Goal: Information Seeking & Learning: Learn about a topic

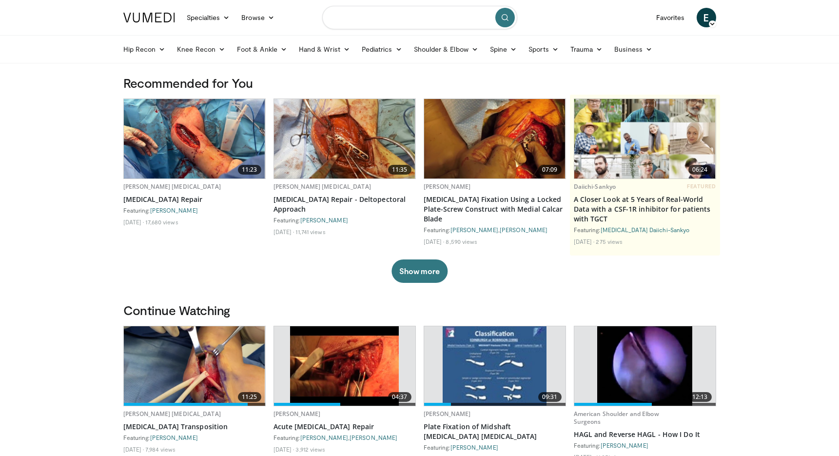
click at [427, 19] on input "Search topics, interventions" at bounding box center [419, 17] width 195 height 23
type input "**********"
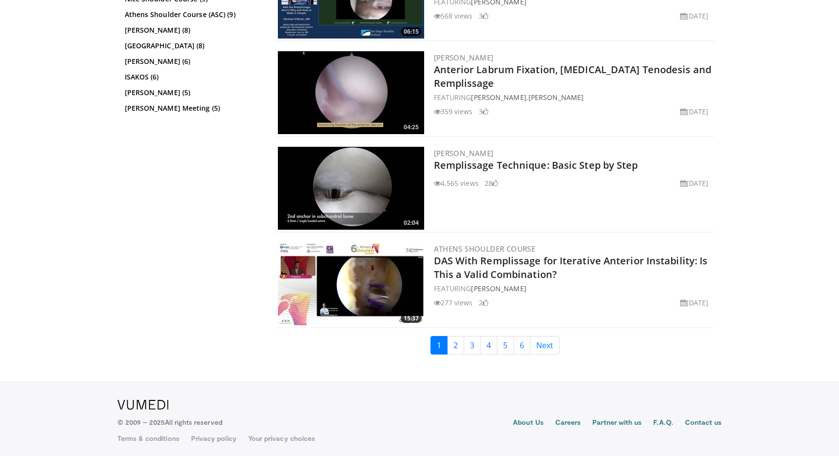
scroll to position [2259, 0]
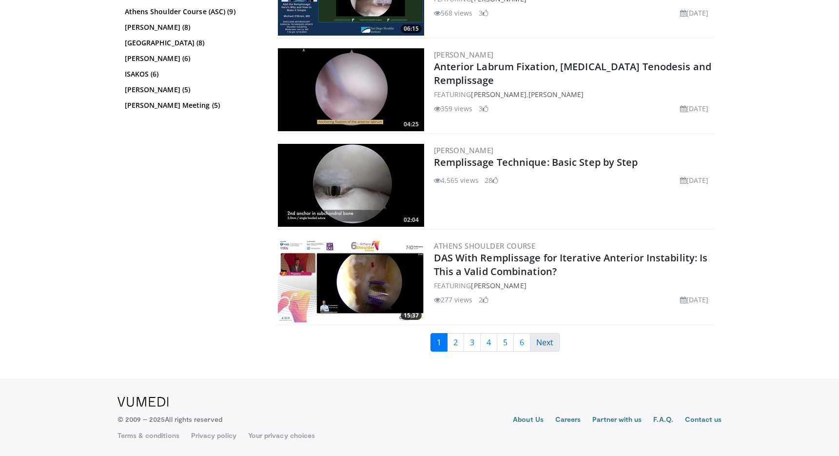
click at [550, 344] on link "Next" at bounding box center [545, 342] width 30 height 19
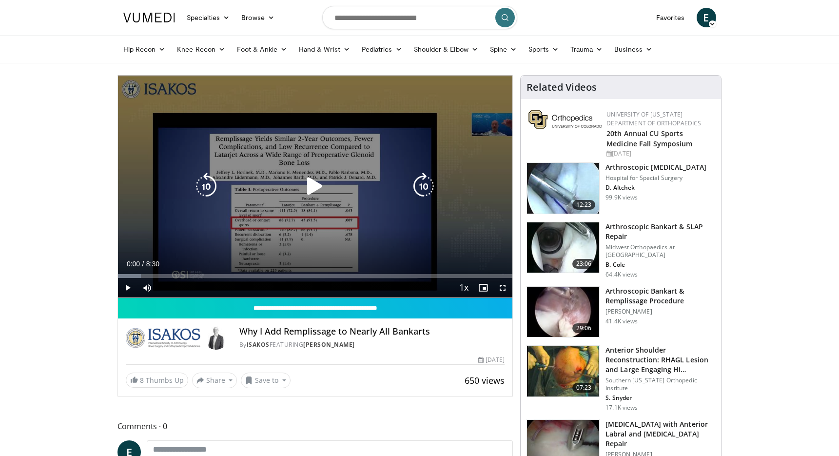
click at [315, 181] on icon "Video Player" at bounding box center [314, 186] width 27 height 27
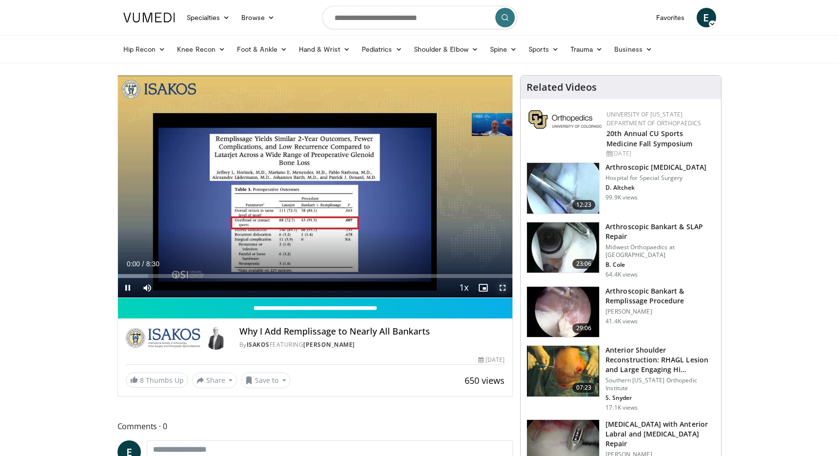
click at [502, 289] on span "Video Player" at bounding box center [502, 287] width 19 height 19
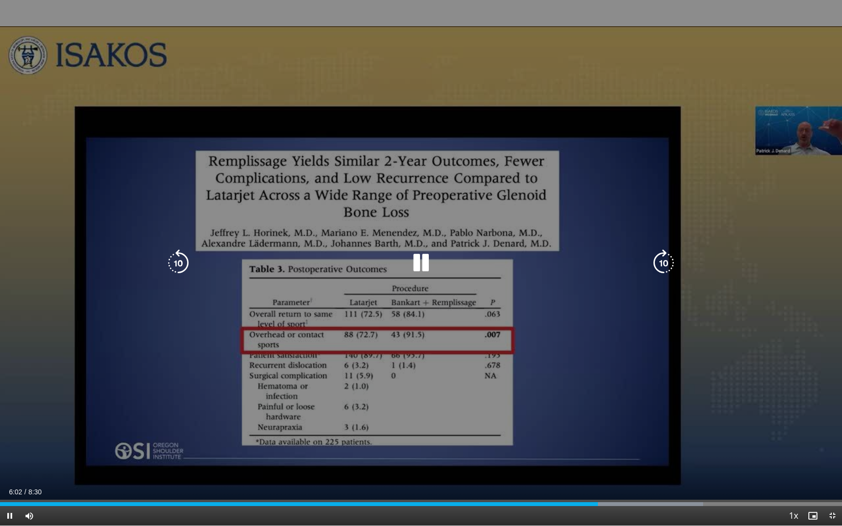
click at [176, 269] on icon "Video Player" at bounding box center [178, 263] width 27 height 27
click at [429, 261] on icon "Video Player" at bounding box center [420, 263] width 27 height 27
click at [427, 262] on icon "Video Player" at bounding box center [420, 263] width 27 height 27
click at [425, 265] on icon "Video Player" at bounding box center [420, 263] width 27 height 27
click at [415, 265] on icon "Video Player" at bounding box center [420, 263] width 27 height 27
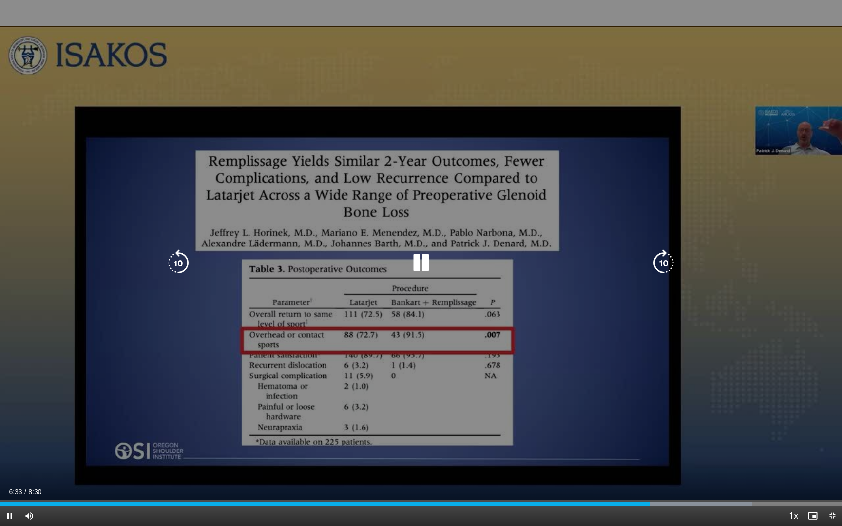
click at [428, 261] on icon "Video Player" at bounding box center [420, 263] width 27 height 27
click at [429, 264] on icon "Video Player" at bounding box center [420, 263] width 27 height 27
click at [422, 269] on icon "Video Player" at bounding box center [420, 263] width 27 height 27
click at [413, 266] on icon "Video Player" at bounding box center [420, 263] width 27 height 27
click at [430, 261] on icon "Video Player" at bounding box center [420, 263] width 27 height 27
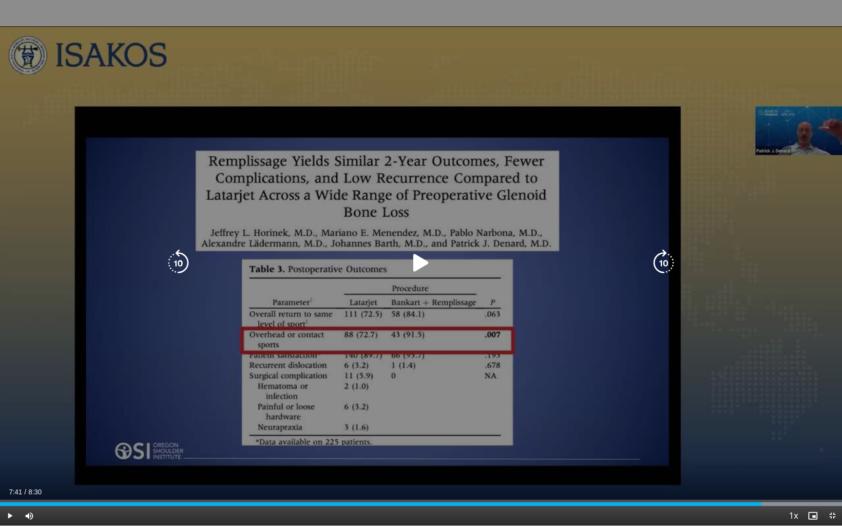
click at [424, 265] on icon "Video Player" at bounding box center [420, 263] width 27 height 27
click at [421, 262] on icon "Video Player" at bounding box center [420, 263] width 27 height 27
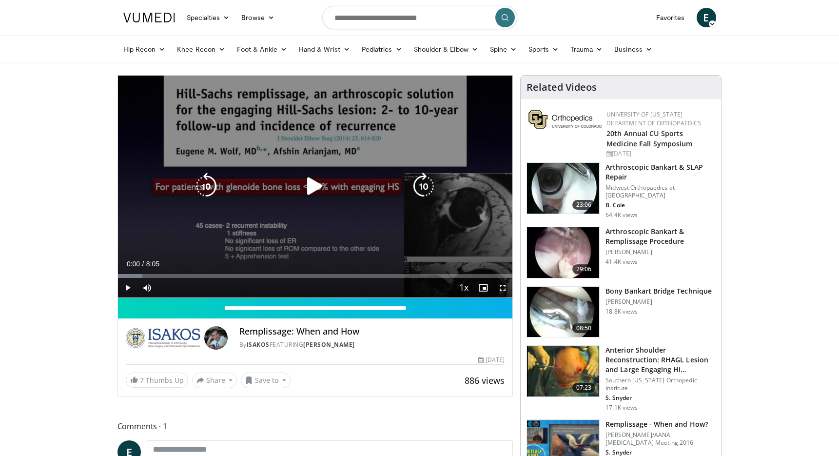
click at [311, 185] on icon "Video Player" at bounding box center [314, 186] width 27 height 27
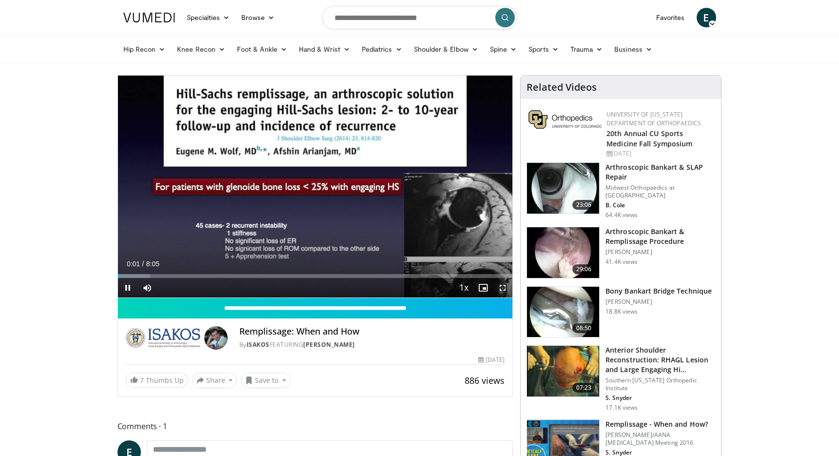
click at [504, 289] on span "Video Player" at bounding box center [502, 287] width 19 height 19
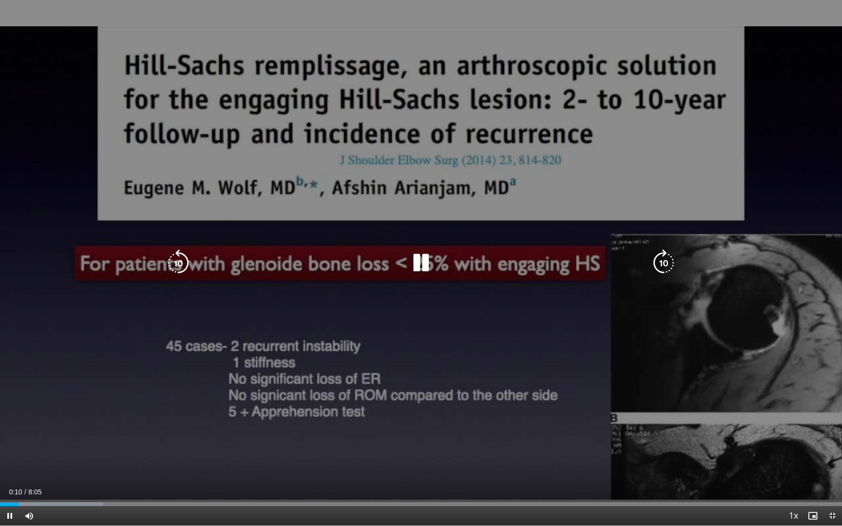
click at [671, 264] on icon "Video Player" at bounding box center [663, 263] width 27 height 27
click at [656, 267] on icon "Video Player" at bounding box center [663, 263] width 27 height 27
click at [662, 266] on icon "Video Player" at bounding box center [663, 263] width 27 height 27
click at [663, 263] on icon "Video Player" at bounding box center [663, 263] width 27 height 27
click at [180, 251] on icon "Video Player" at bounding box center [178, 263] width 27 height 27
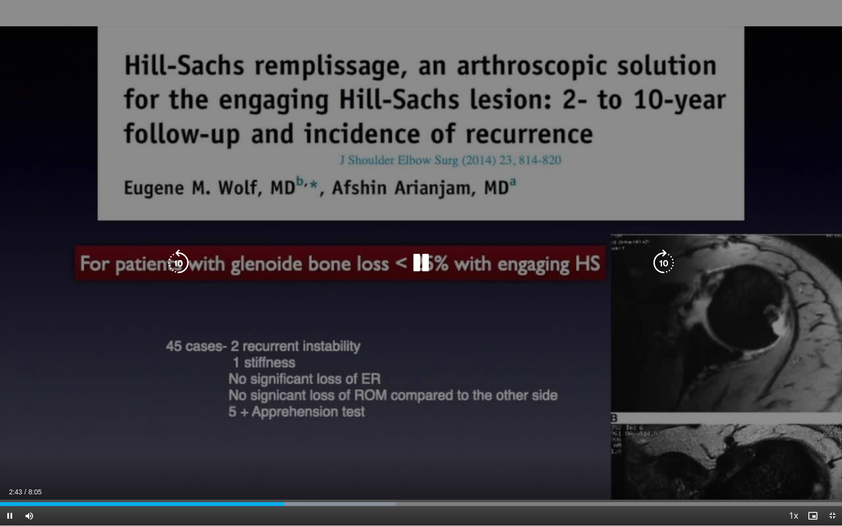
click at [178, 258] on icon "Video Player" at bounding box center [178, 263] width 27 height 27
click at [181, 262] on icon "Video Player" at bounding box center [178, 263] width 27 height 27
click at [418, 265] on icon "Video Player" at bounding box center [420, 263] width 27 height 27
click at [420, 267] on icon "Video Player" at bounding box center [420, 263] width 27 height 27
click at [421, 257] on icon "Video Player" at bounding box center [420, 263] width 27 height 27
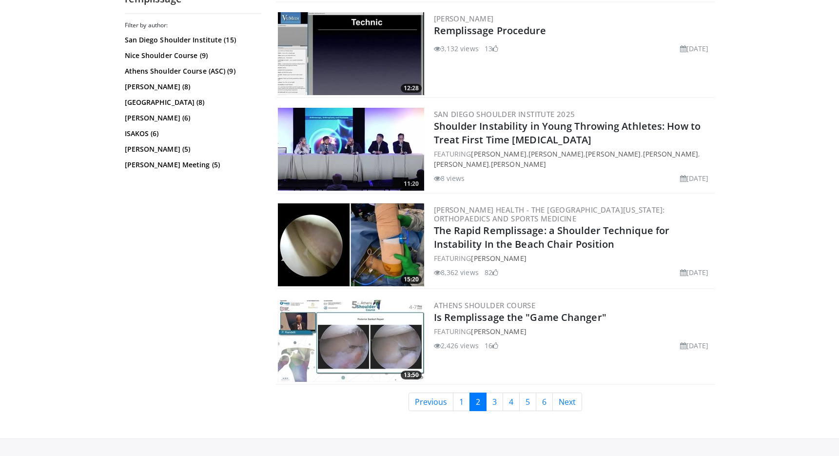
scroll to position [2296, 0]
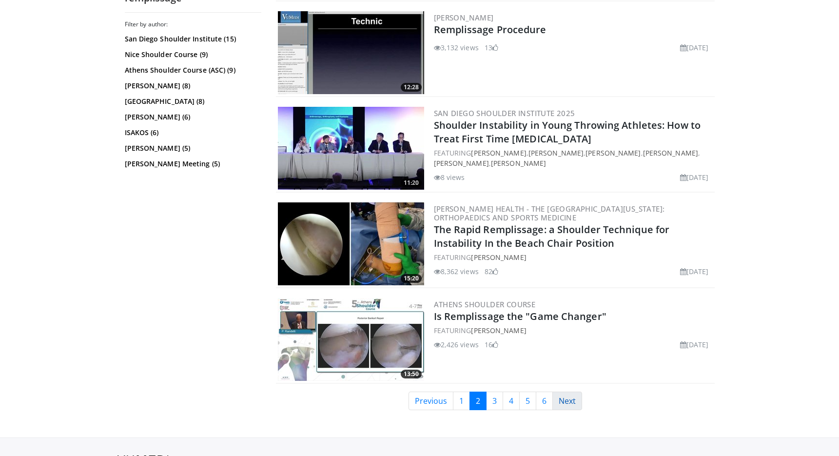
click at [574, 402] on link "Next" at bounding box center [567, 400] width 30 height 19
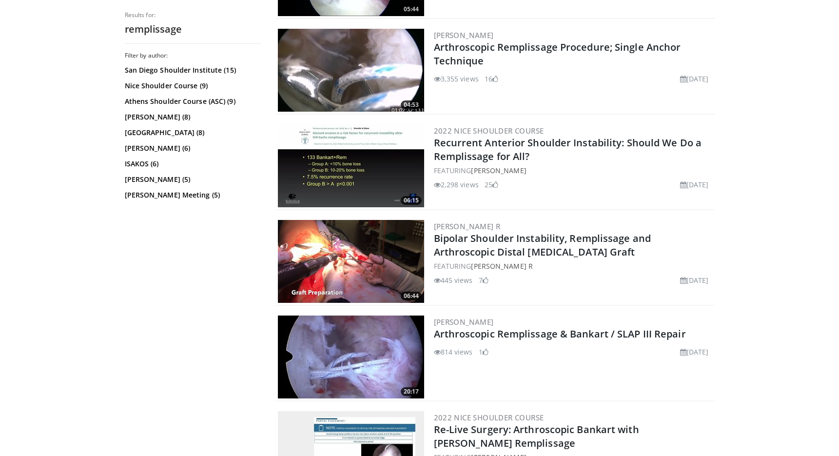
scroll to position [1039, 0]
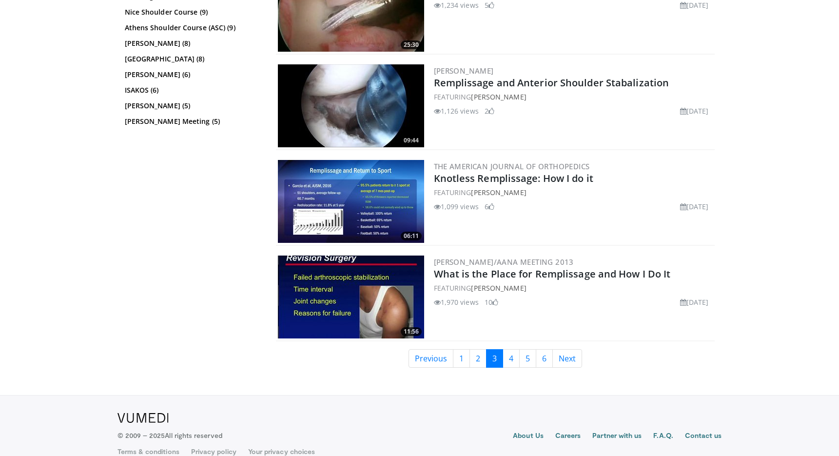
scroll to position [2354, 0]
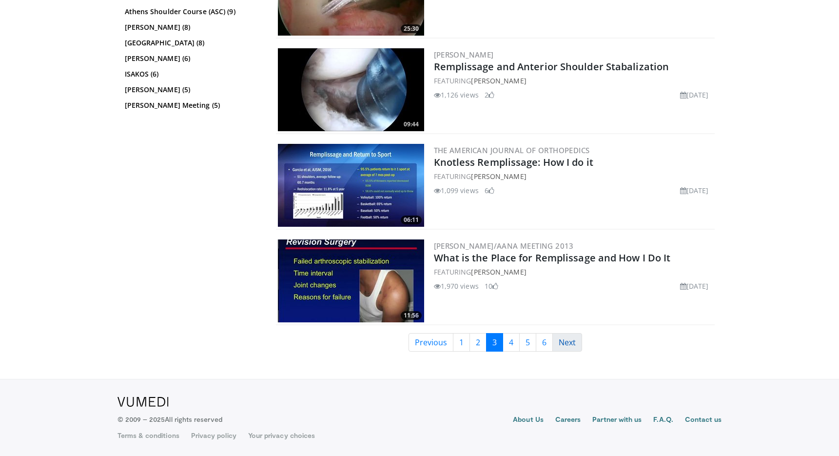
click at [573, 347] on link "Next" at bounding box center [567, 342] width 30 height 19
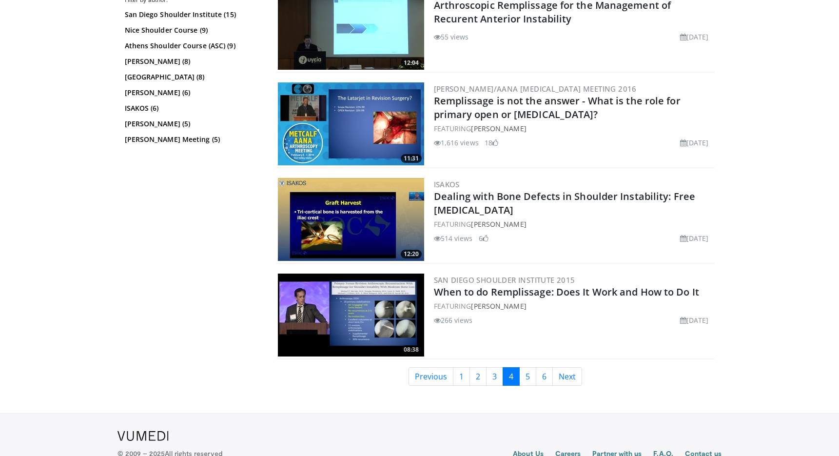
scroll to position [2398, 0]
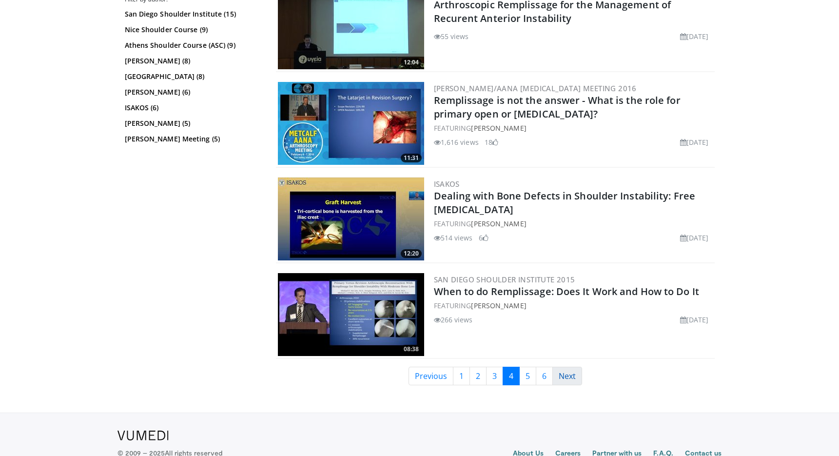
click at [569, 378] on link "Next" at bounding box center [567, 375] width 30 height 19
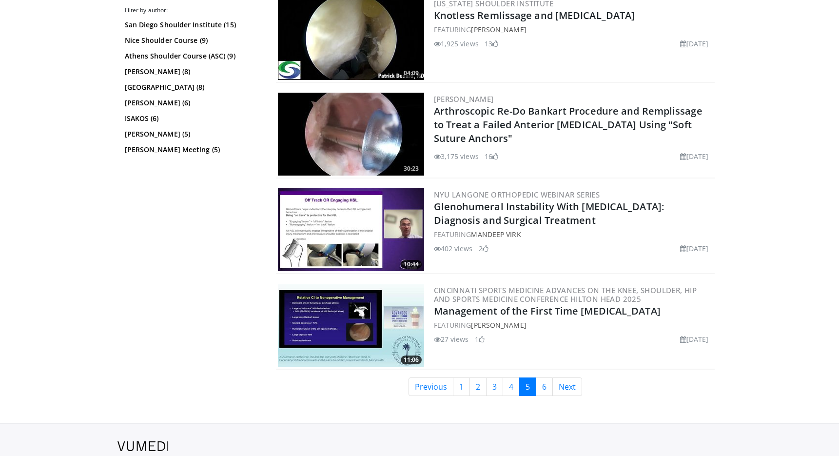
scroll to position [2221, 0]
click at [574, 381] on link "Next" at bounding box center [567, 386] width 30 height 19
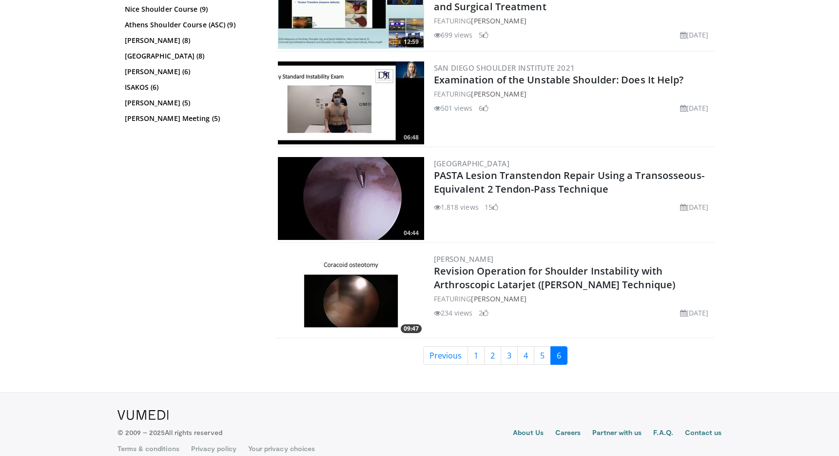
scroll to position [931, 0]
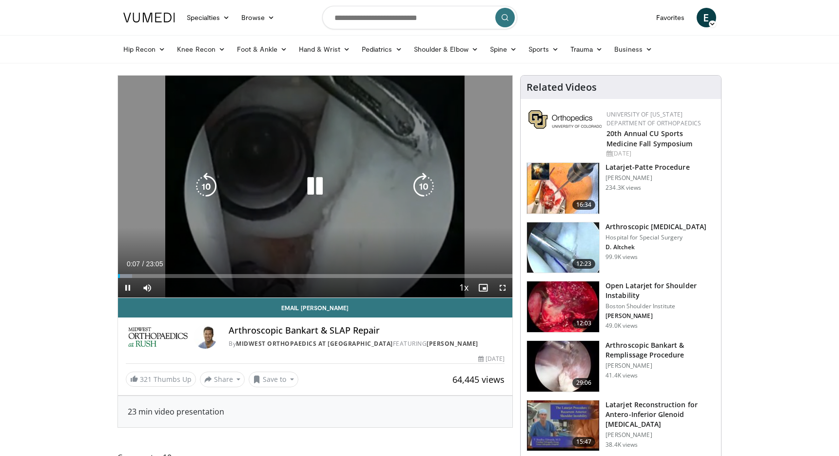
click at [310, 184] on icon "Video Player" at bounding box center [314, 186] width 27 height 27
click at [318, 188] on icon "Video Player" at bounding box center [314, 186] width 27 height 27
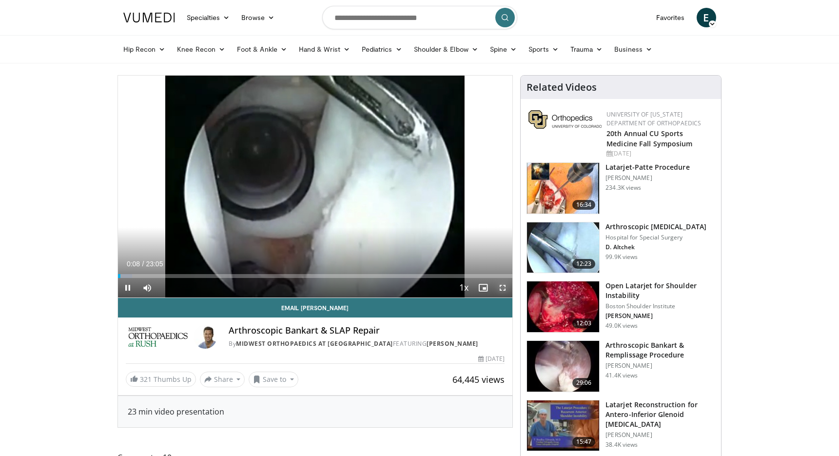
click at [504, 291] on span "Video Player" at bounding box center [502, 287] width 19 height 19
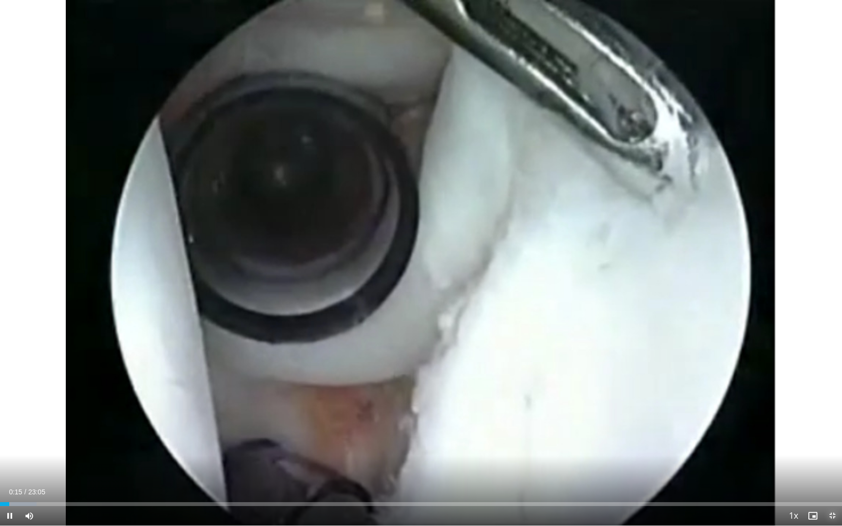
click at [833, 455] on span "Video Player" at bounding box center [832, 515] width 19 height 19
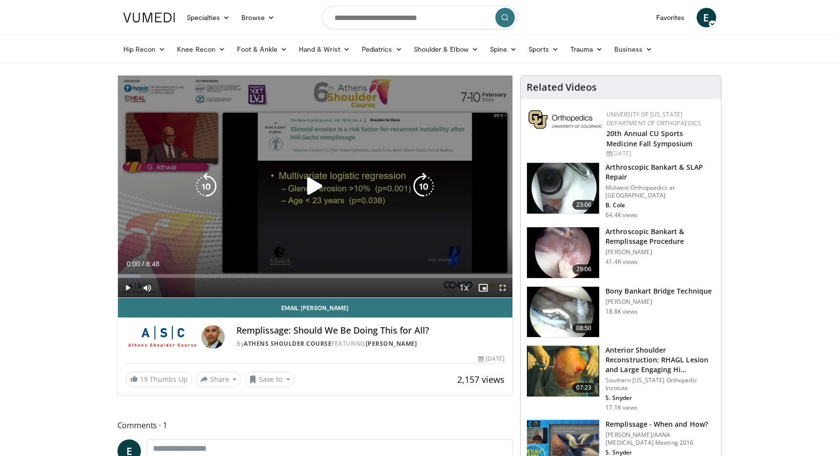
click at [306, 181] on icon "Video Player" at bounding box center [314, 186] width 27 height 27
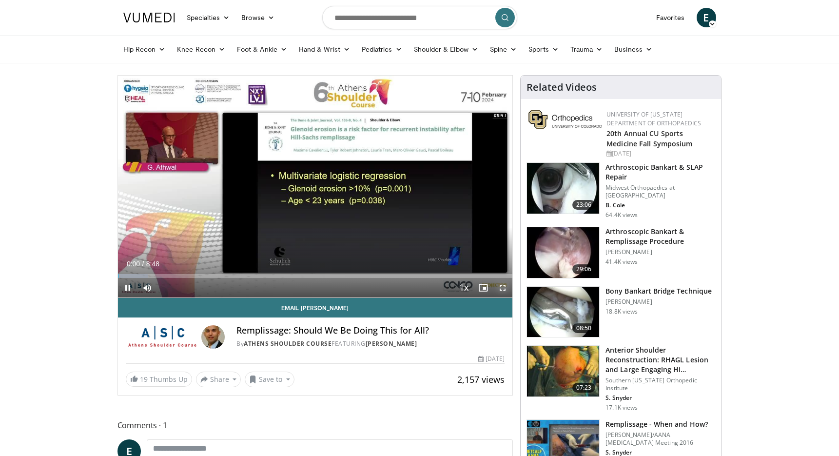
click at [507, 290] on span "Video Player" at bounding box center [502, 287] width 19 height 19
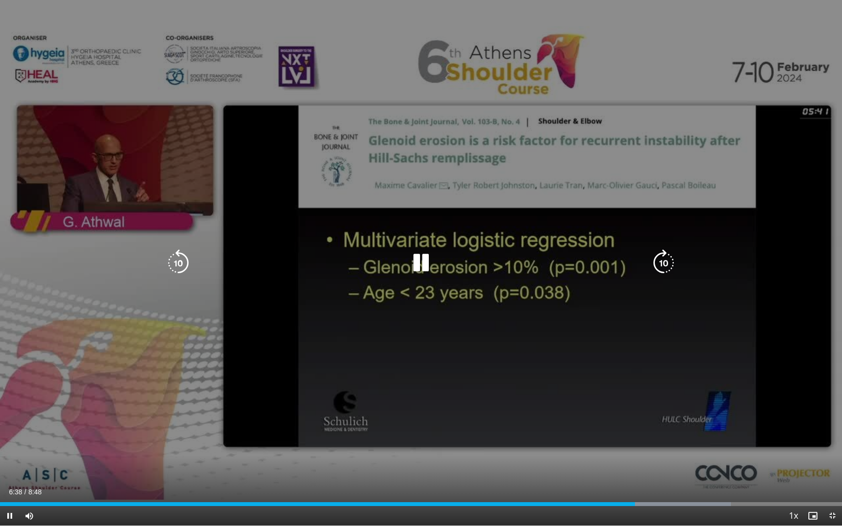
click at [420, 271] on icon "Video Player" at bounding box center [420, 263] width 27 height 27
click at [419, 289] on div "10 seconds Tap to unmute" at bounding box center [421, 263] width 842 height 526
click at [429, 262] on icon "Video Player" at bounding box center [420, 263] width 27 height 27
click at [425, 270] on icon "Video Player" at bounding box center [420, 263] width 27 height 27
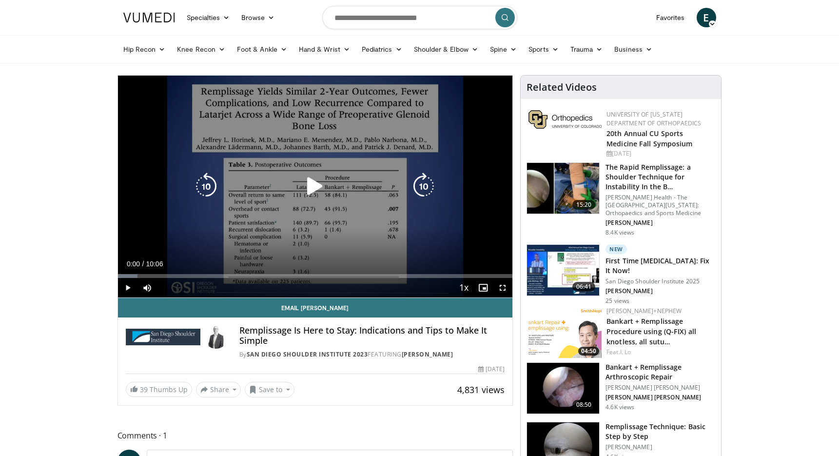
click at [320, 182] on icon "Video Player" at bounding box center [314, 186] width 27 height 27
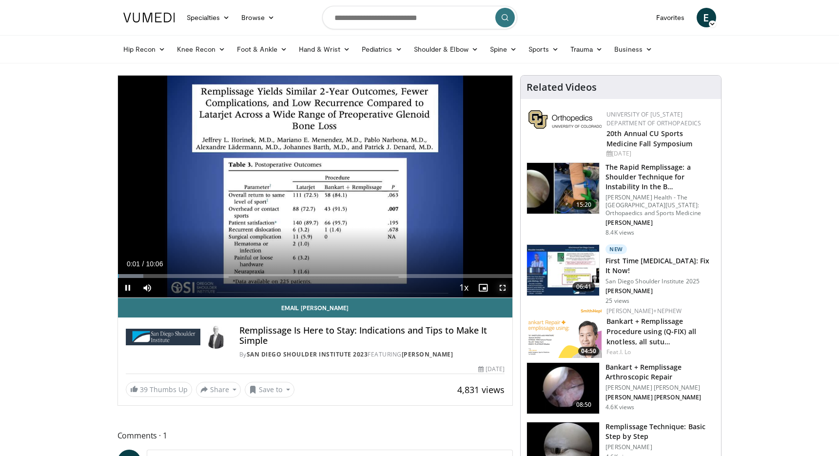
click at [505, 290] on span "Video Player" at bounding box center [502, 287] width 19 height 19
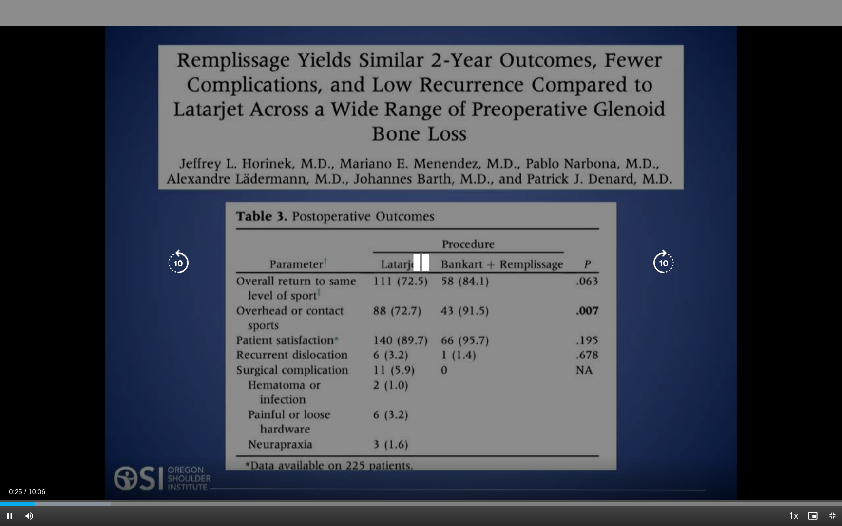
click at [425, 265] on icon "Video Player" at bounding box center [420, 263] width 27 height 27
click at [416, 253] on icon "Video Player" at bounding box center [420, 263] width 27 height 27
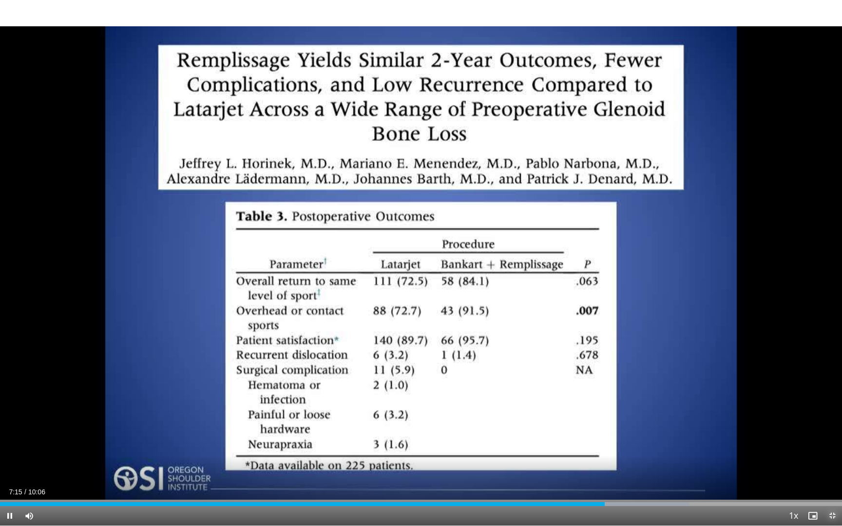
click at [831, 455] on span "Video Player" at bounding box center [832, 515] width 19 height 19
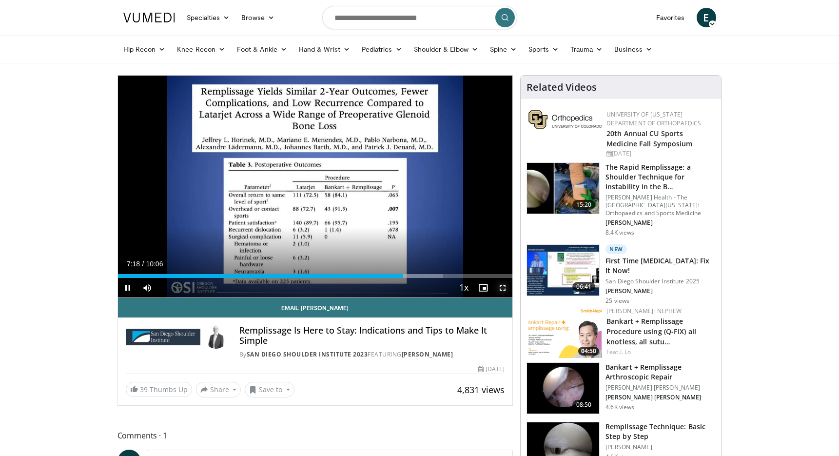
click at [503, 290] on span "Video Player" at bounding box center [502, 287] width 19 height 19
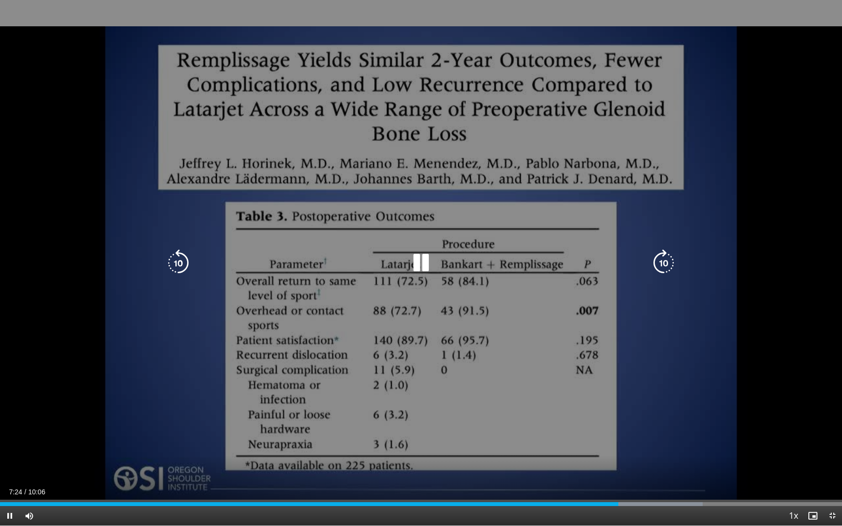
click at [169, 265] on icon "Video Player" at bounding box center [178, 263] width 27 height 27
click at [187, 266] on icon "Video Player" at bounding box center [178, 263] width 27 height 27
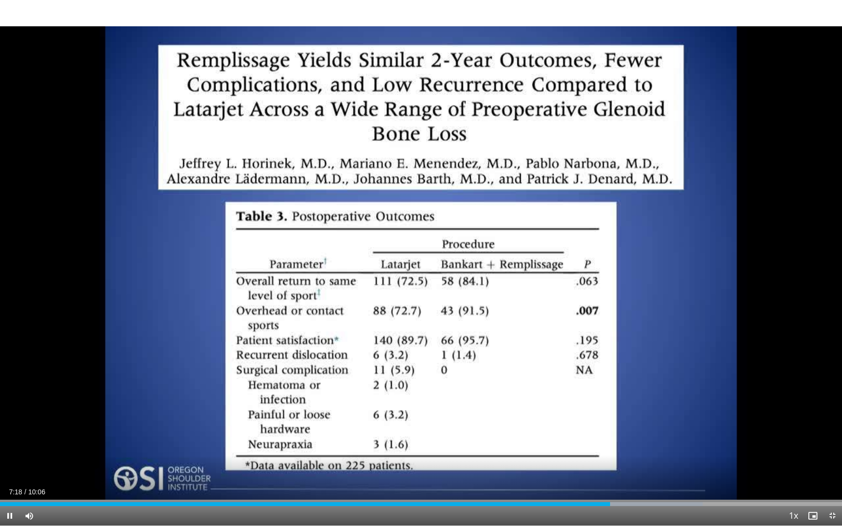
click at [424, 264] on div "20 seconds Tap to unmute" at bounding box center [421, 263] width 842 height 526
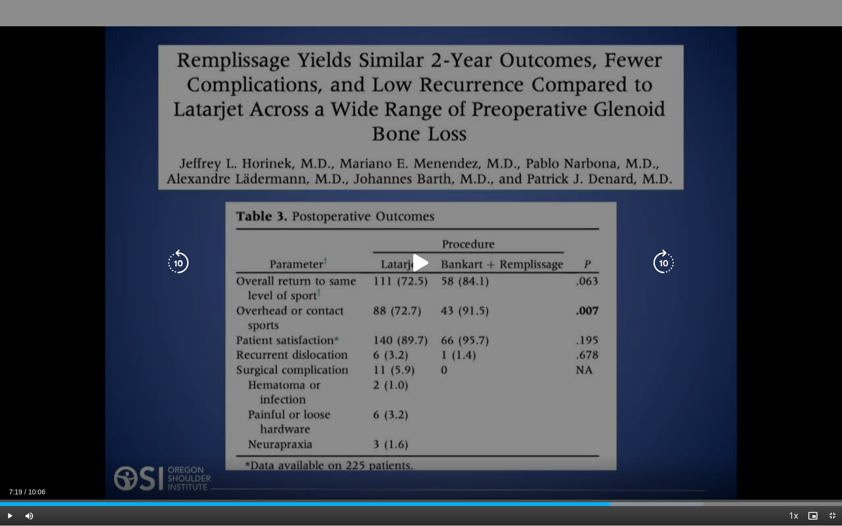
click at [426, 261] on icon "Video Player" at bounding box center [420, 263] width 27 height 27
click at [427, 265] on icon "Video Player" at bounding box center [420, 263] width 27 height 27
click at [417, 265] on icon "Video Player" at bounding box center [420, 263] width 27 height 27
click at [424, 263] on icon "Video Player" at bounding box center [420, 263] width 27 height 27
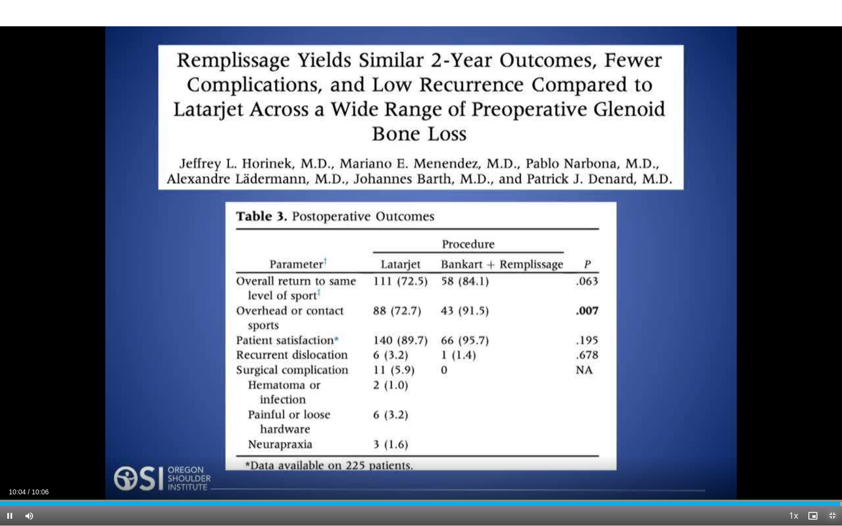
click at [836, 455] on span "Video Player" at bounding box center [832, 515] width 19 height 19
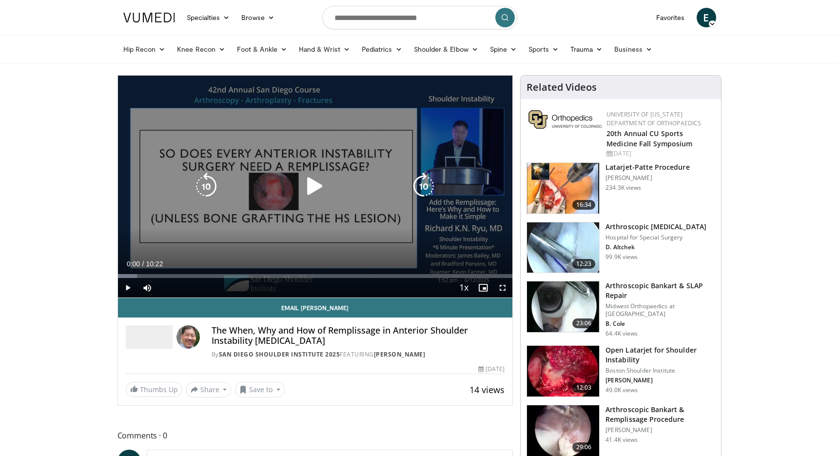
click at [325, 200] on div "10 seconds Tap to unmute" at bounding box center [315, 187] width 395 height 222
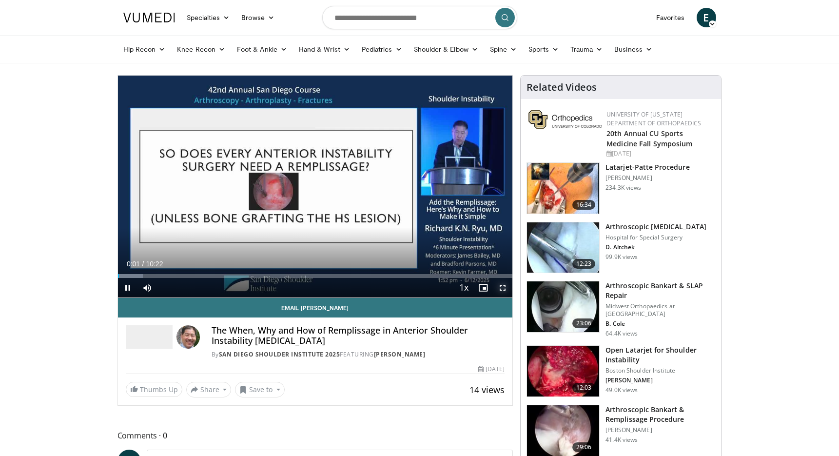
click at [501, 288] on span "Video Player" at bounding box center [502, 287] width 19 height 19
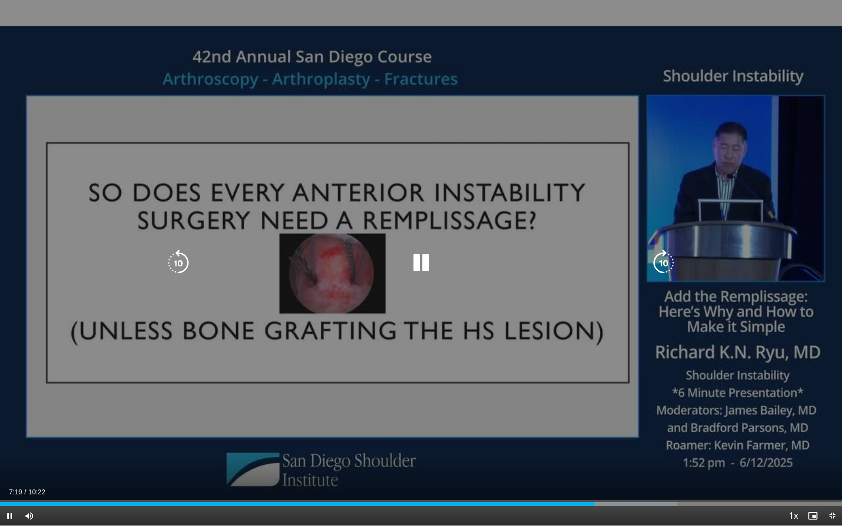
click at [419, 259] on icon "Video Player" at bounding box center [420, 263] width 27 height 27
click at [412, 259] on icon "Video Player" at bounding box center [420, 263] width 27 height 27
click at [416, 268] on icon "Video Player" at bounding box center [420, 263] width 27 height 27
click at [423, 262] on icon "Video Player" at bounding box center [420, 263] width 27 height 27
click at [178, 263] on icon "Video Player" at bounding box center [178, 263] width 27 height 27
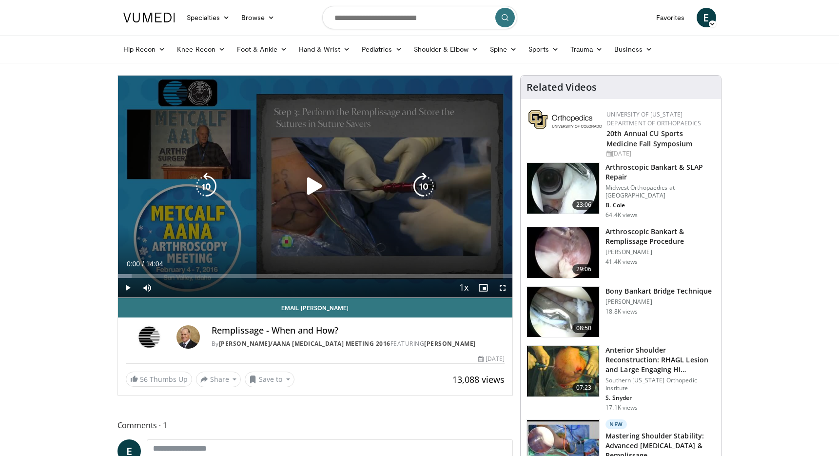
click at [317, 186] on icon "Video Player" at bounding box center [314, 186] width 27 height 27
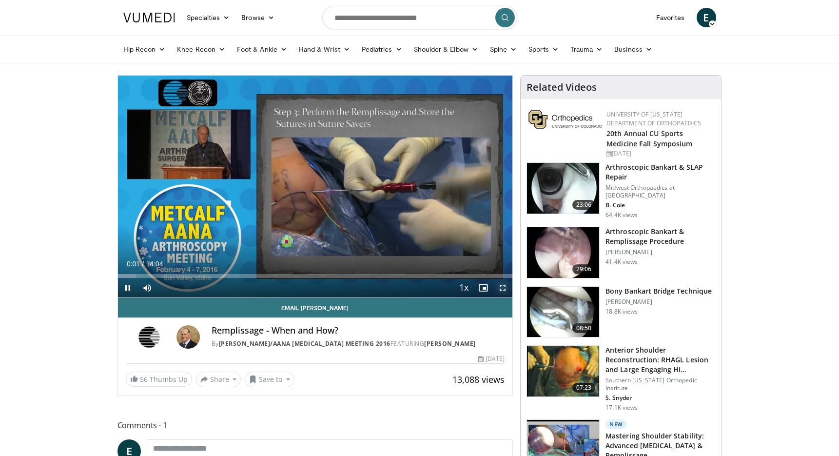
click at [503, 286] on span "Video Player" at bounding box center [502, 287] width 19 height 19
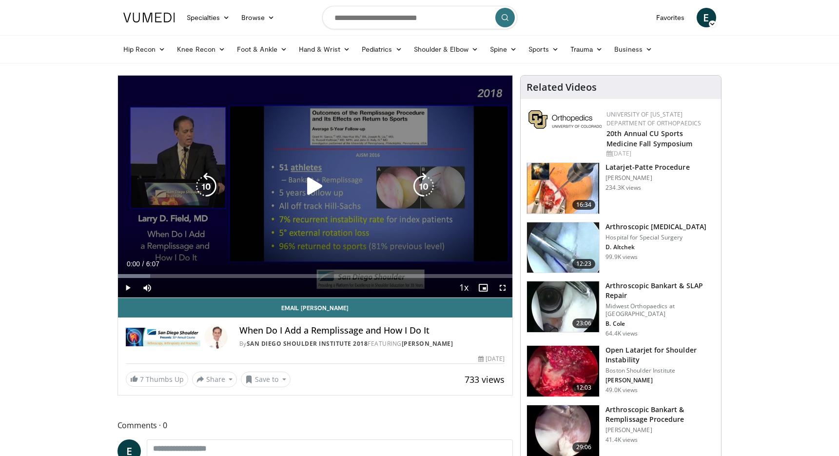
click at [319, 197] on icon "Video Player" at bounding box center [314, 186] width 27 height 27
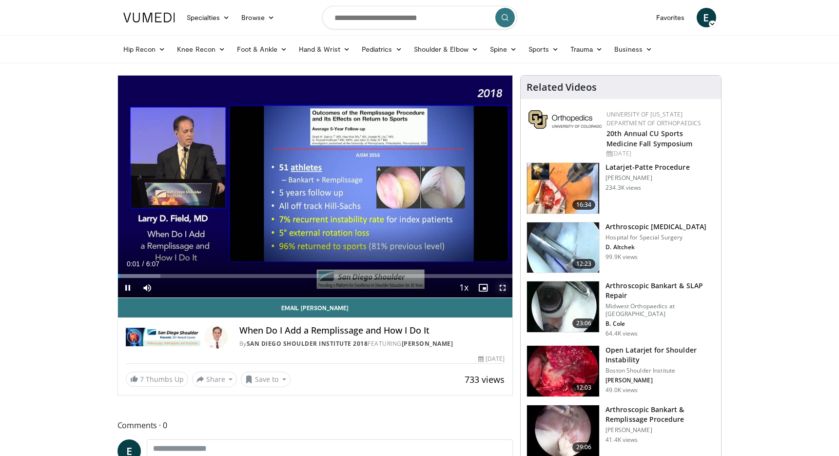
click at [501, 287] on span "Video Player" at bounding box center [502, 287] width 19 height 19
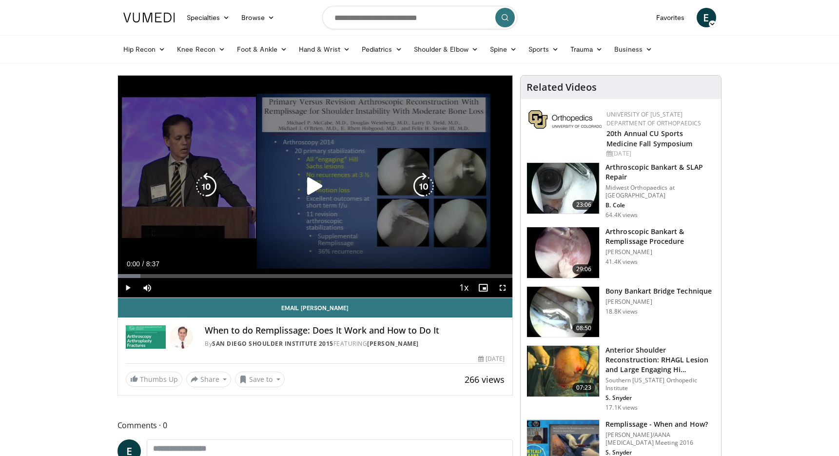
click at [301, 195] on div "Video Player" at bounding box center [314, 185] width 237 height 19
click at [309, 188] on icon "Video Player" at bounding box center [314, 186] width 27 height 27
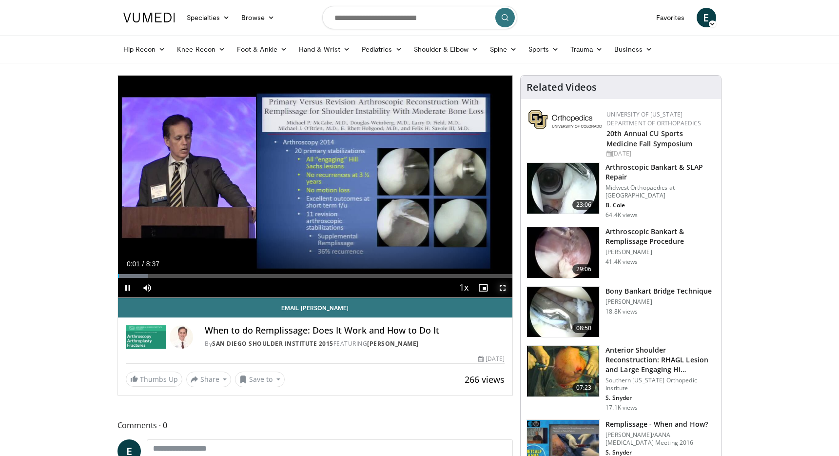
click at [503, 290] on span "Video Player" at bounding box center [502, 287] width 19 height 19
